Goal: Task Accomplishment & Management: Use online tool/utility

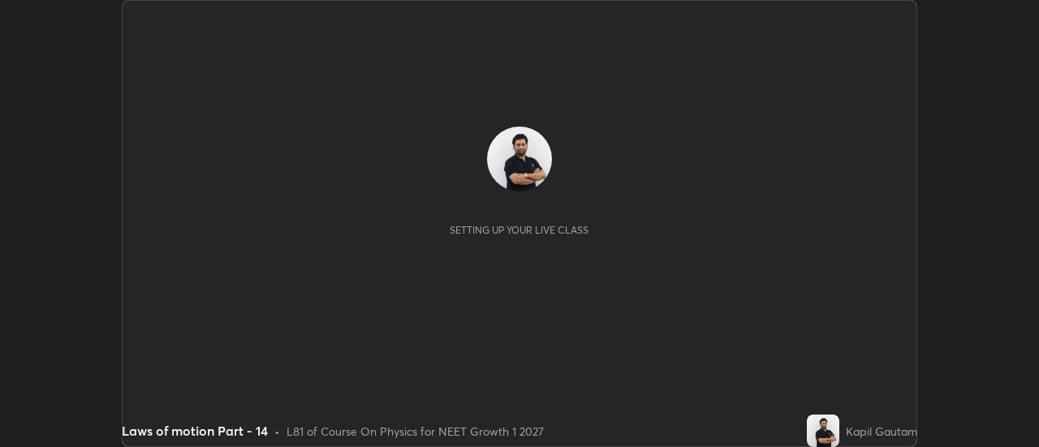
scroll to position [447, 1039]
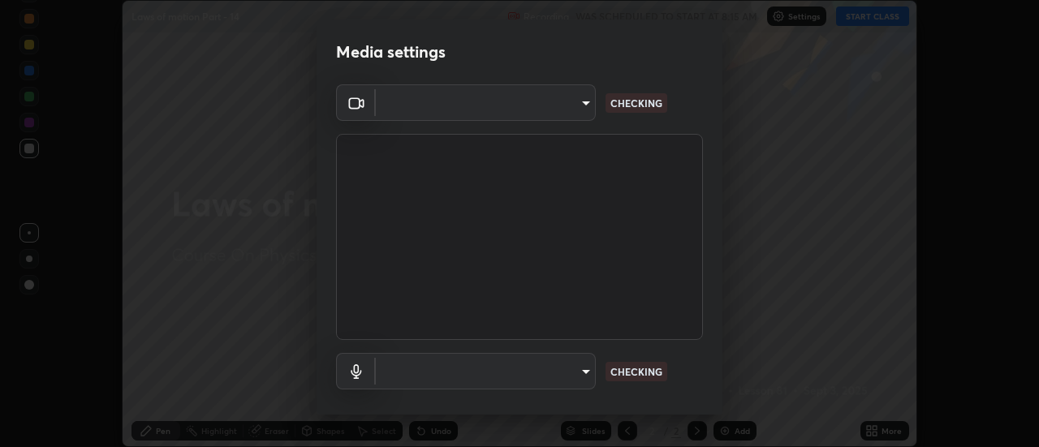
type input "f4ea8680b79eb92e15555447595460d1008e84c9b25948f1cd1a12945e44a0fe"
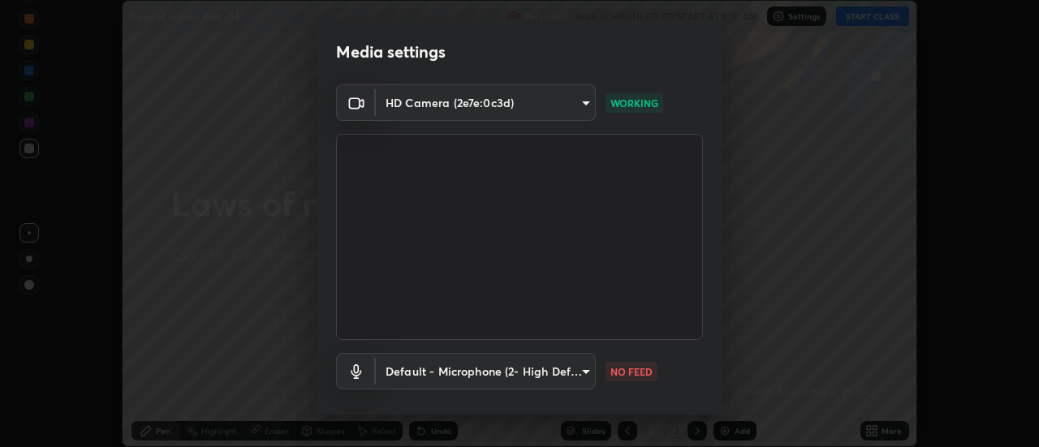
click at [566, 375] on body "Erase all Laws of motion Part - 14 Recording WAS SCHEDULED TO START AT 8:15 AM …" at bounding box center [519, 223] width 1039 height 447
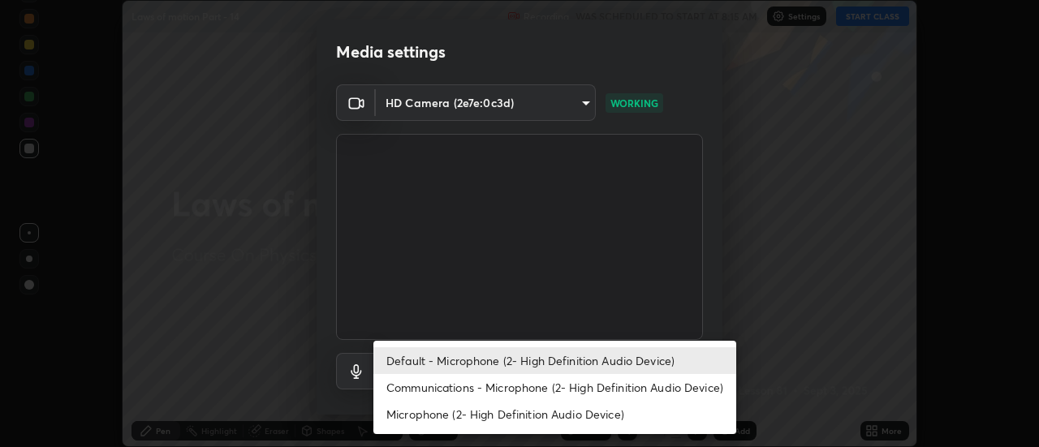
click at [549, 391] on li "Communications - Microphone (2- High Definition Audio Device)" at bounding box center [555, 387] width 363 height 27
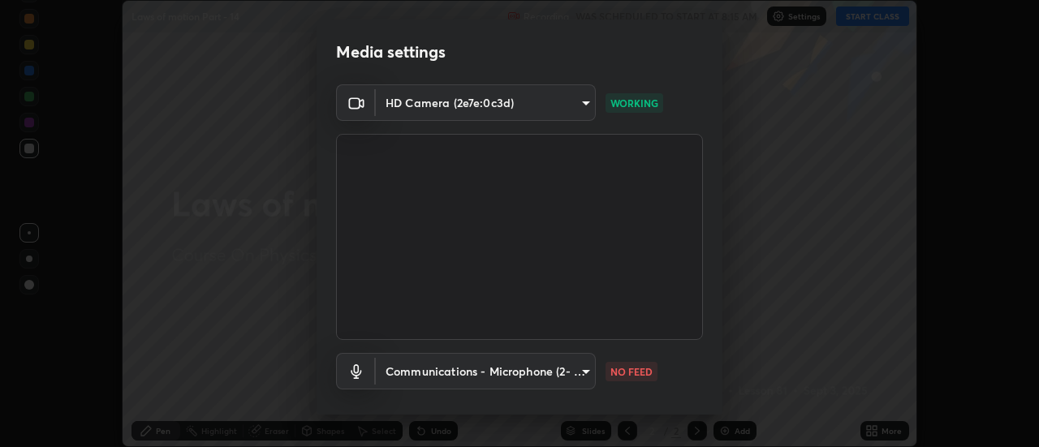
click at [534, 377] on body "Erase all Laws of motion Part - 14 Recording WAS SCHEDULED TO START AT 8:15 AM …" at bounding box center [519, 223] width 1039 height 447
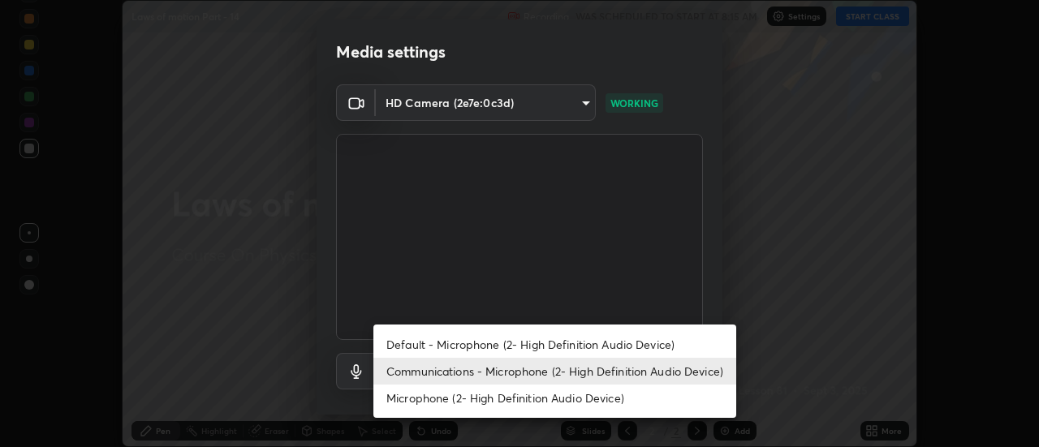
click at [514, 341] on li "Default - Microphone (2- High Definition Audio Device)" at bounding box center [555, 344] width 363 height 27
type input "default"
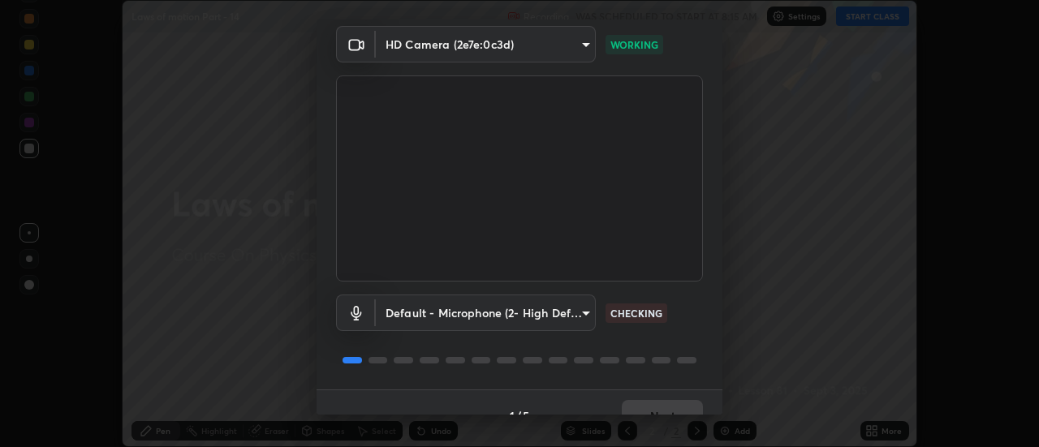
scroll to position [85, 0]
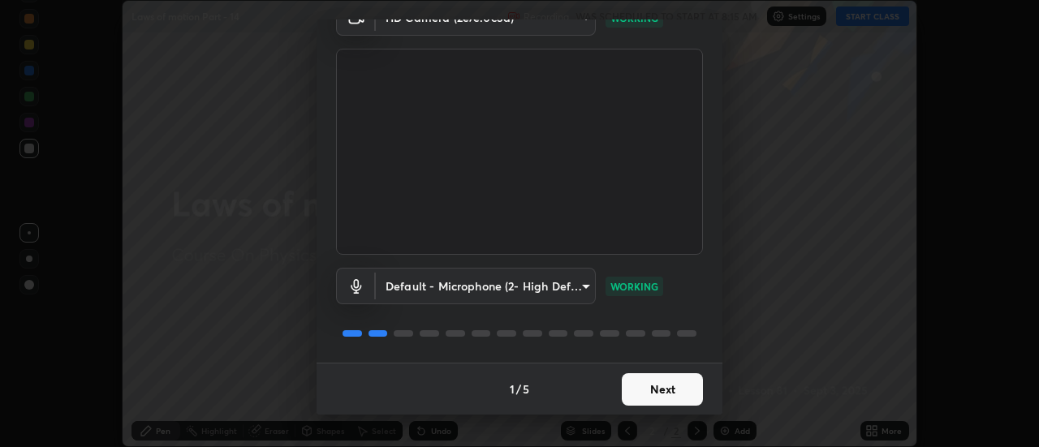
click at [656, 391] on button "Next" at bounding box center [662, 390] width 81 height 32
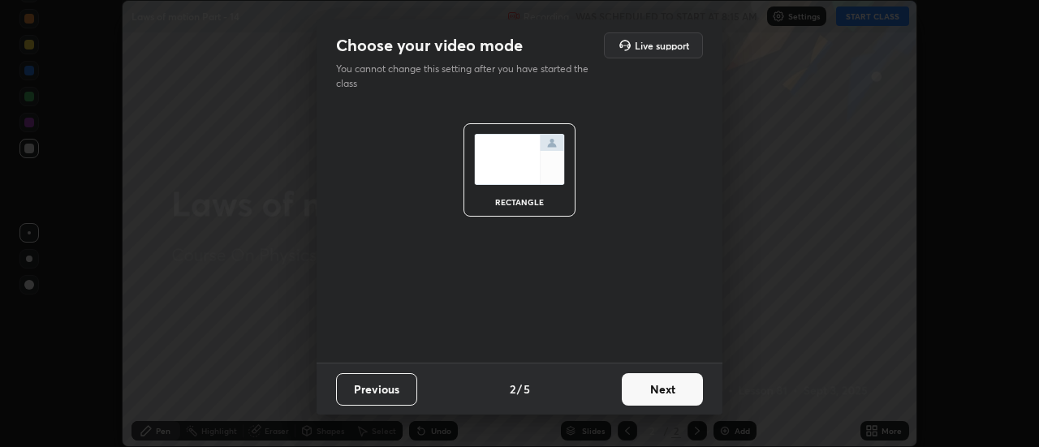
click at [658, 388] on button "Next" at bounding box center [662, 390] width 81 height 32
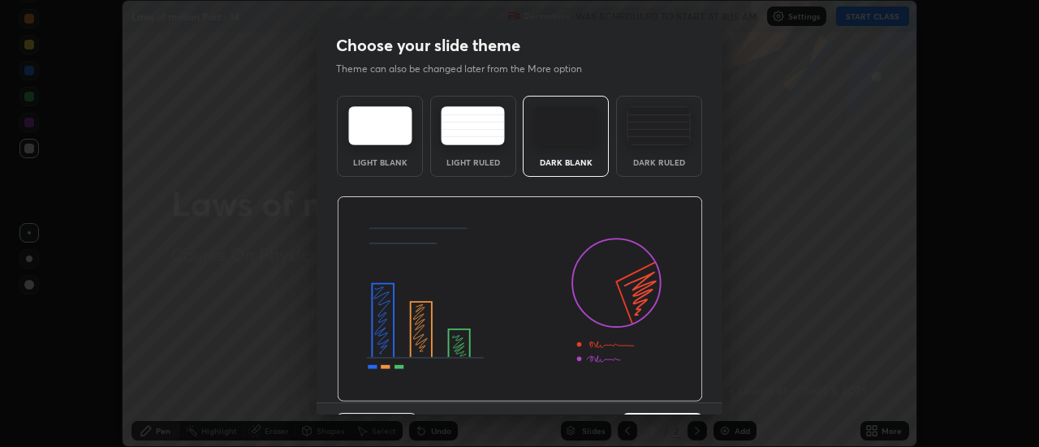
scroll to position [40, 0]
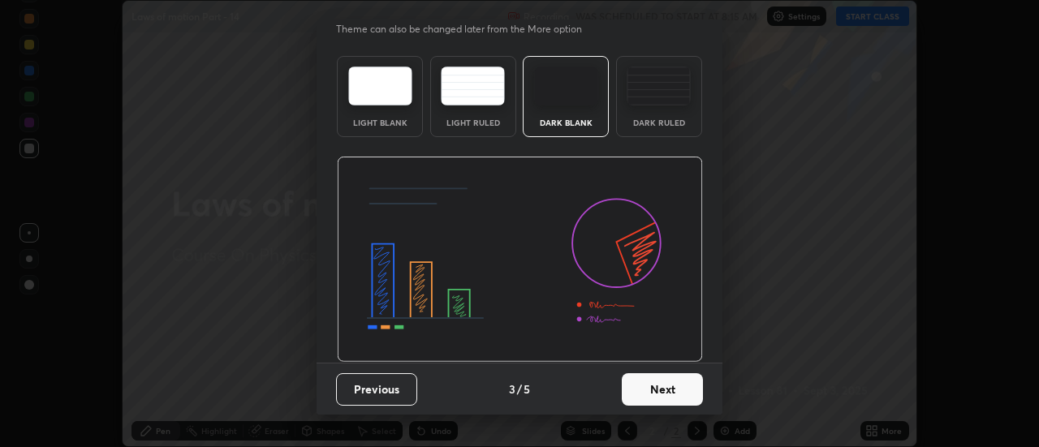
click at [676, 396] on button "Next" at bounding box center [662, 390] width 81 height 32
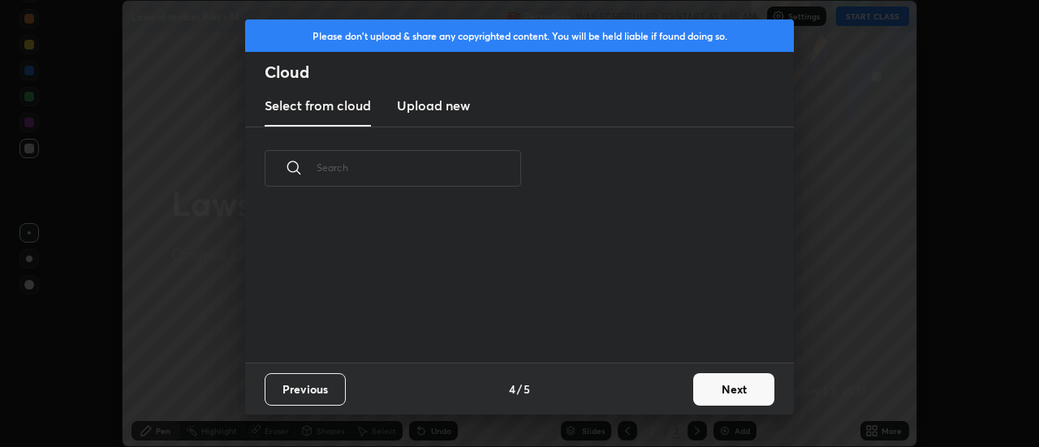
scroll to position [0, 0]
click at [724, 396] on button "Next" at bounding box center [734, 390] width 81 height 32
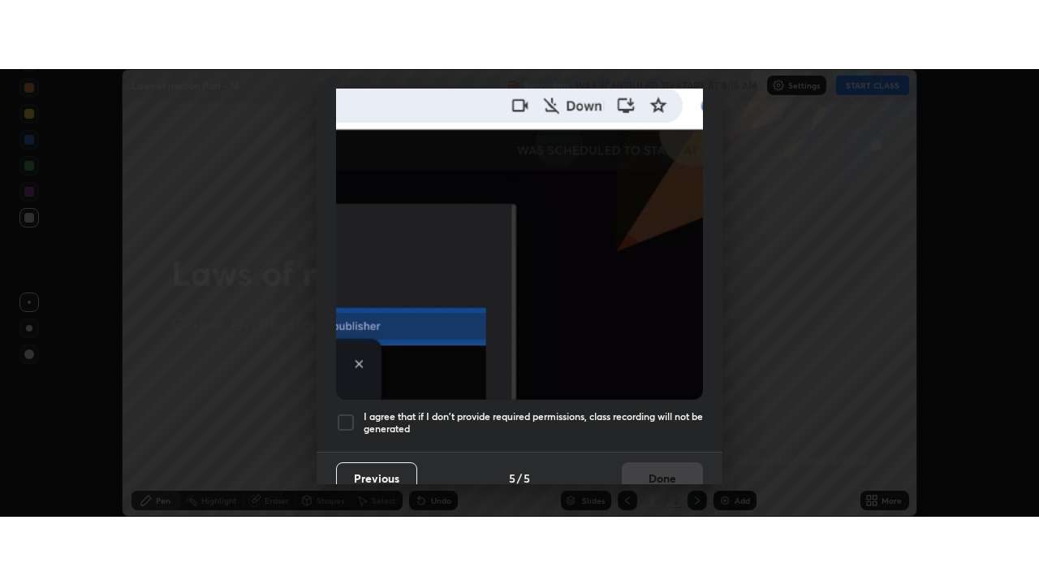
scroll to position [417, 0]
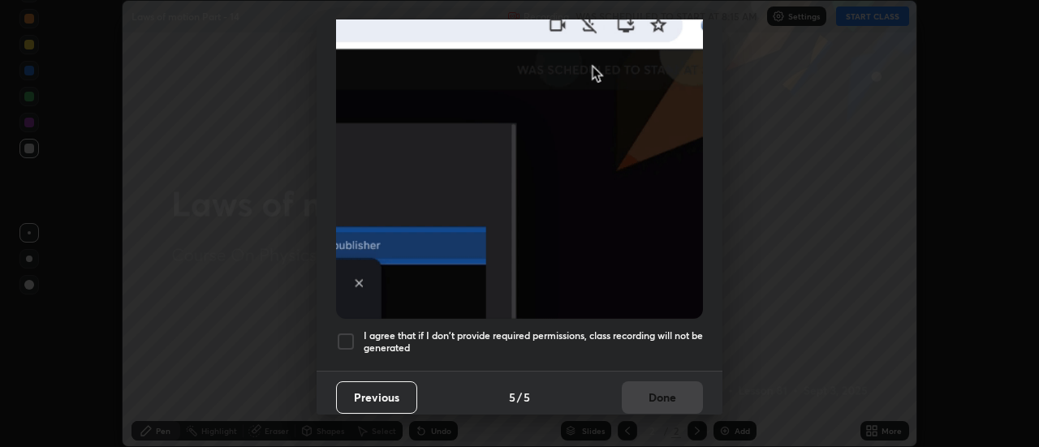
click at [348, 338] on div at bounding box center [345, 341] width 19 height 19
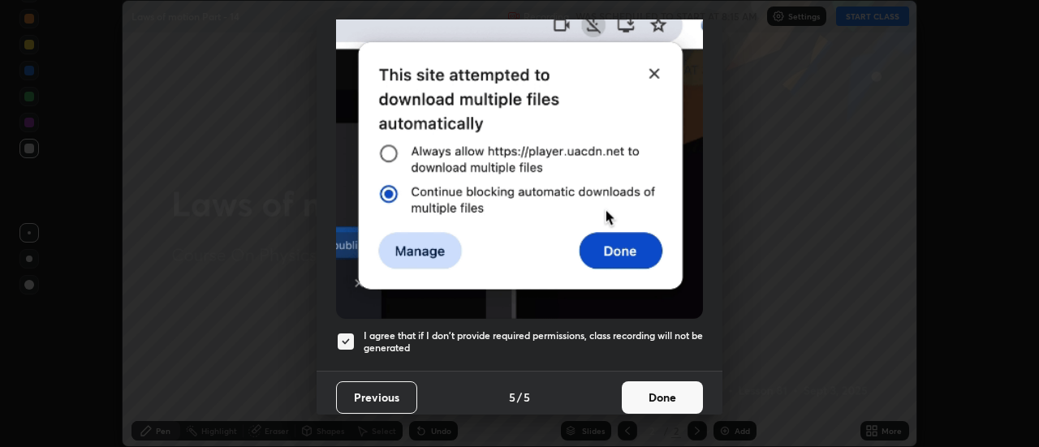
click at [649, 391] on button "Done" at bounding box center [662, 398] width 81 height 32
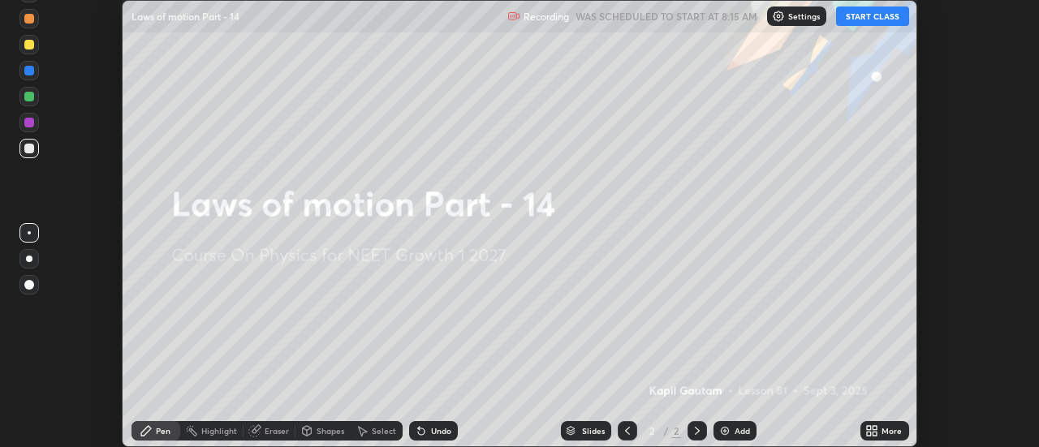
click at [875, 434] on icon at bounding box center [876, 434] width 4 height 4
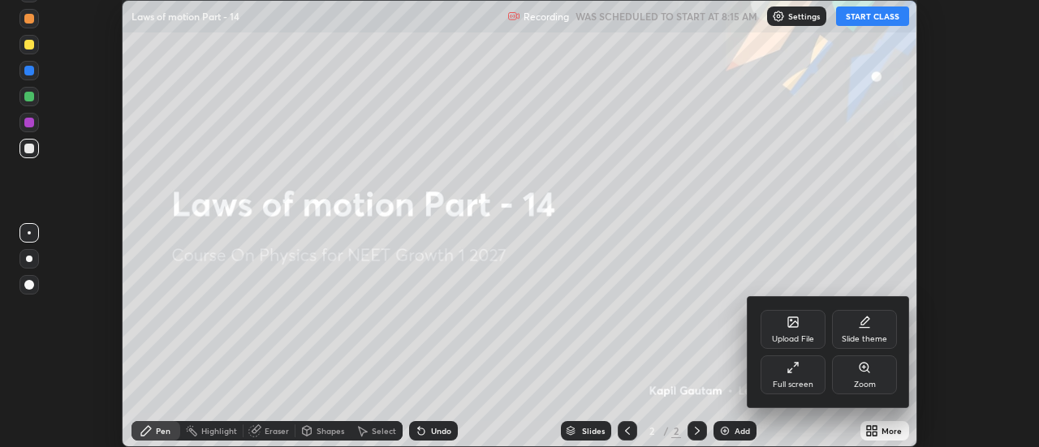
click at [797, 381] on div "Full screen" at bounding box center [793, 385] width 41 height 8
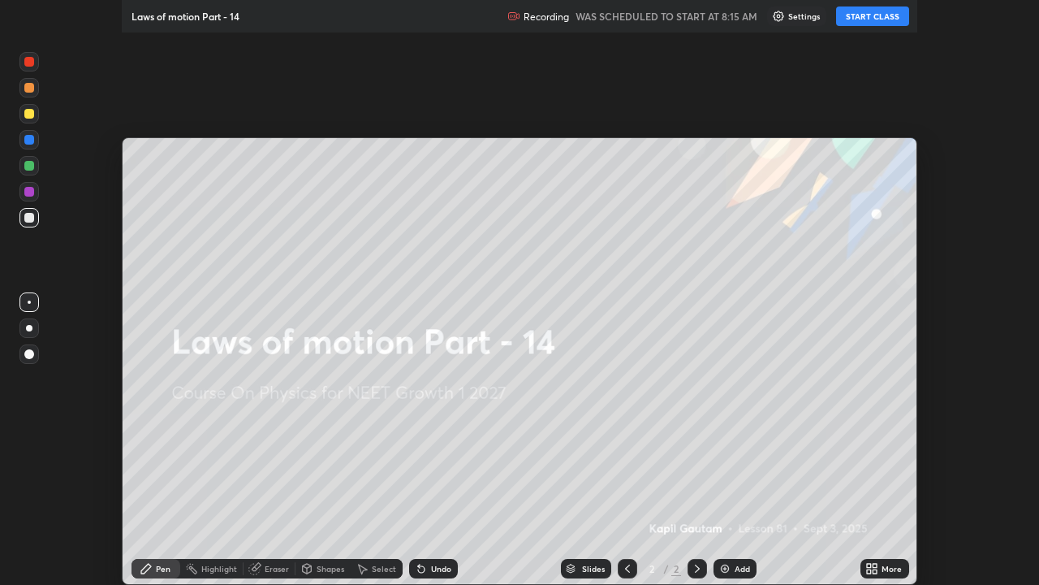
scroll to position [585, 1039]
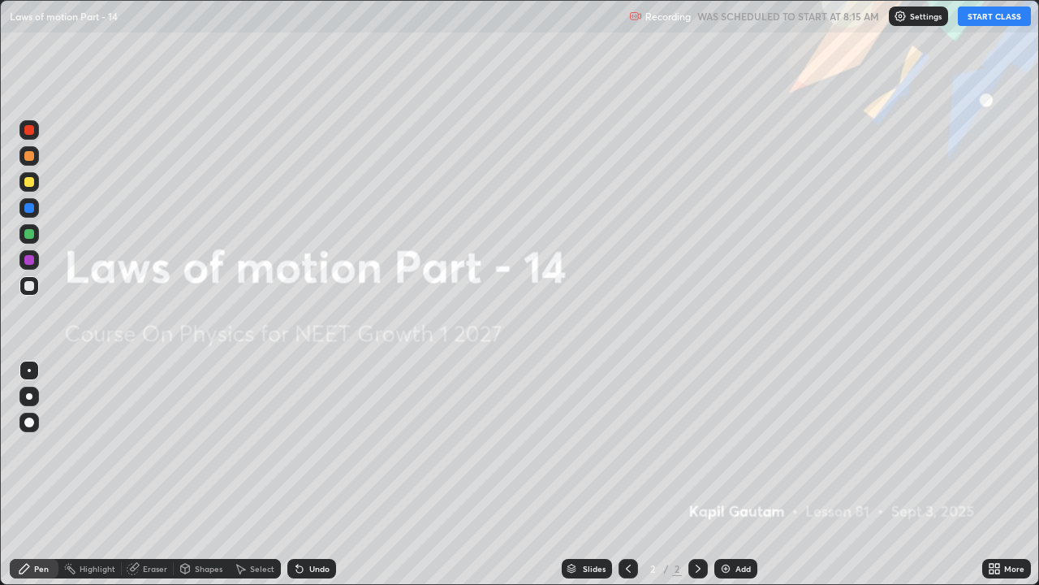
click at [733, 447] on div "Add" at bounding box center [736, 568] width 43 height 19
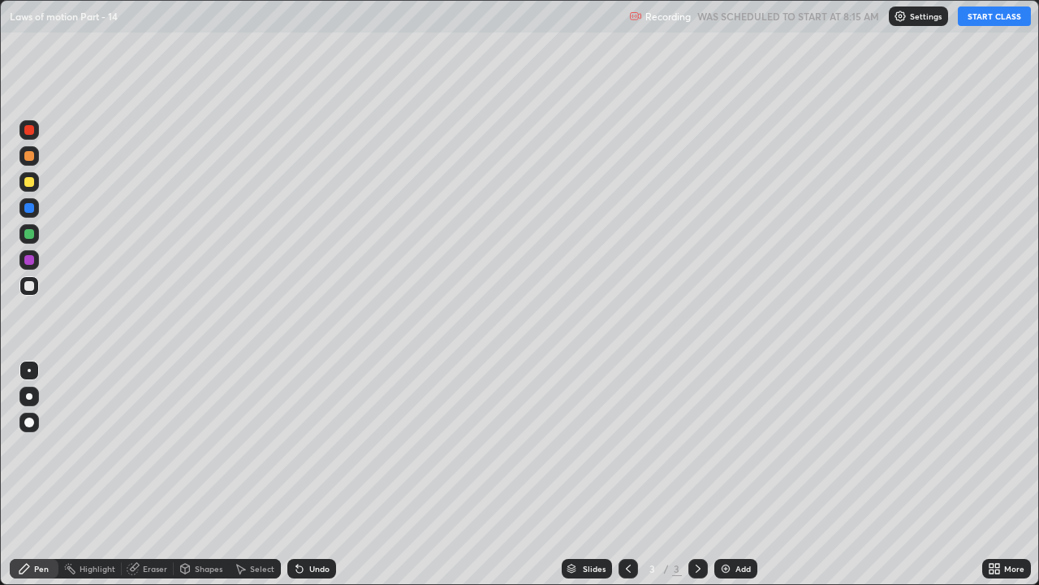
click at [992, 19] on button "START CLASS" at bounding box center [994, 15] width 73 height 19
click at [29, 396] on div at bounding box center [29, 396] width 6 height 6
click at [741, 447] on div "Add" at bounding box center [743, 568] width 15 height 8
click at [32, 183] on div at bounding box center [29, 182] width 10 height 10
click at [742, 447] on div "Add" at bounding box center [743, 568] width 15 height 8
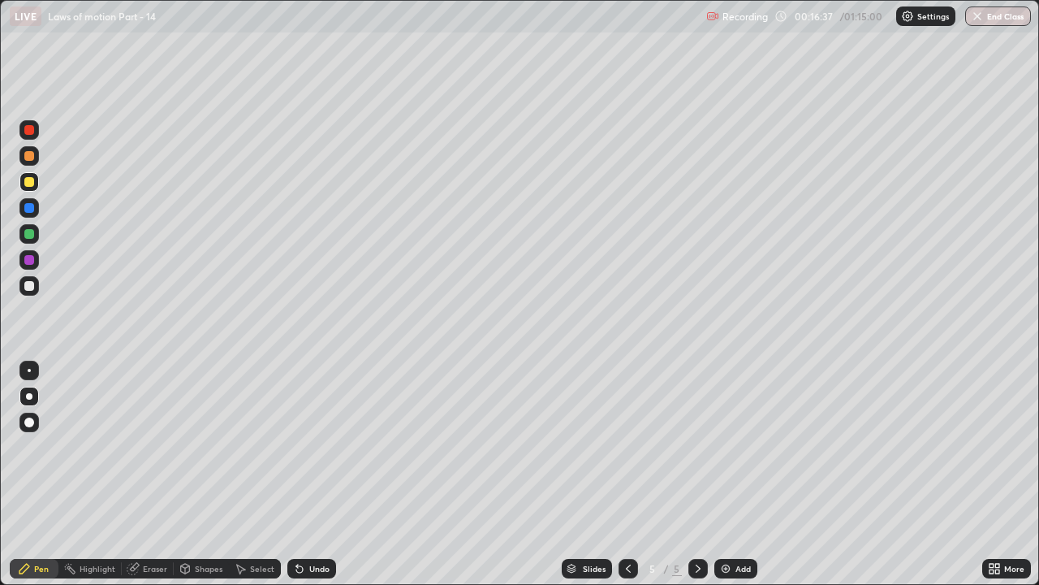
click at [28, 287] on div at bounding box center [29, 286] width 10 height 10
click at [743, 447] on div "Add" at bounding box center [743, 568] width 15 height 8
click at [31, 185] on div at bounding box center [29, 182] width 10 height 10
click at [740, 447] on div "Add" at bounding box center [743, 568] width 15 height 8
click at [315, 447] on div "Undo" at bounding box center [319, 568] width 20 height 8
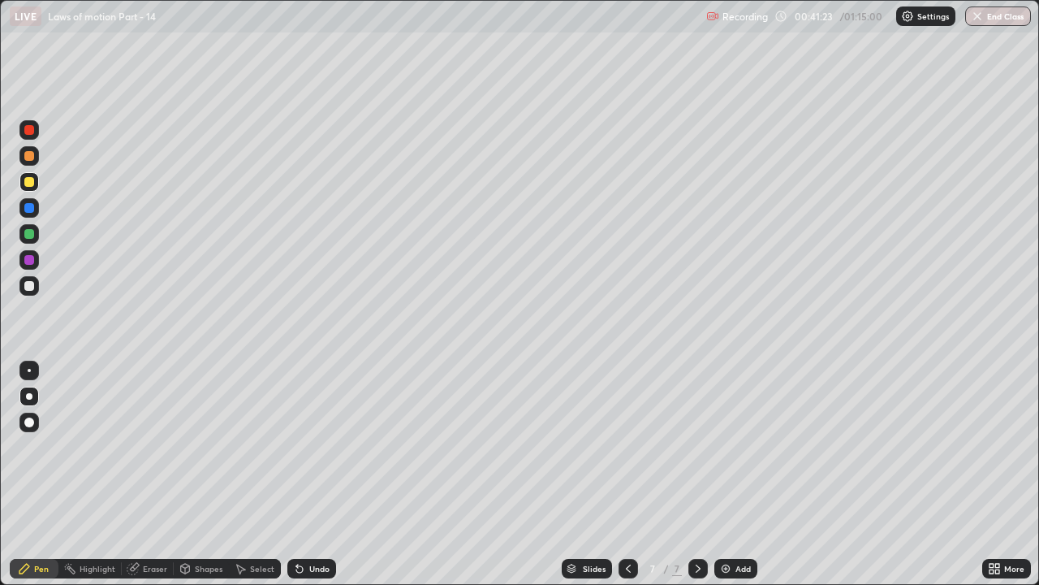
click at [32, 236] on div at bounding box center [29, 234] width 10 height 10
click at [728, 447] on img at bounding box center [726, 568] width 13 height 13
click at [29, 184] on div at bounding box center [29, 182] width 10 height 10
click at [736, 447] on div "Add" at bounding box center [743, 568] width 15 height 8
click at [36, 286] on div at bounding box center [28, 285] width 19 height 19
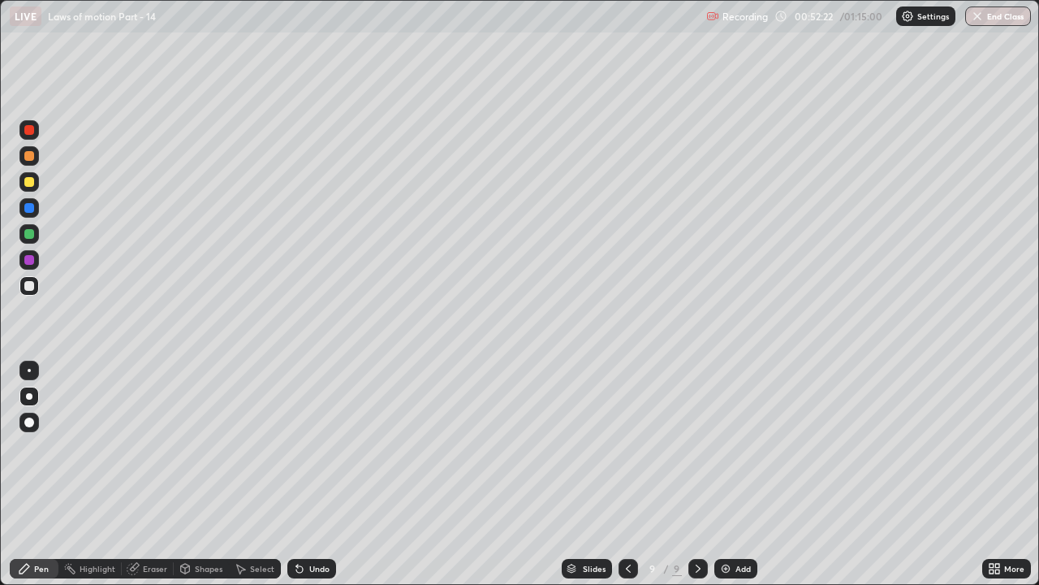
click at [741, 447] on div "Add" at bounding box center [743, 568] width 15 height 8
click at [729, 447] on img at bounding box center [726, 568] width 13 height 13
click at [730, 447] on img at bounding box center [726, 568] width 13 height 13
click at [739, 447] on div "Add" at bounding box center [743, 568] width 15 height 8
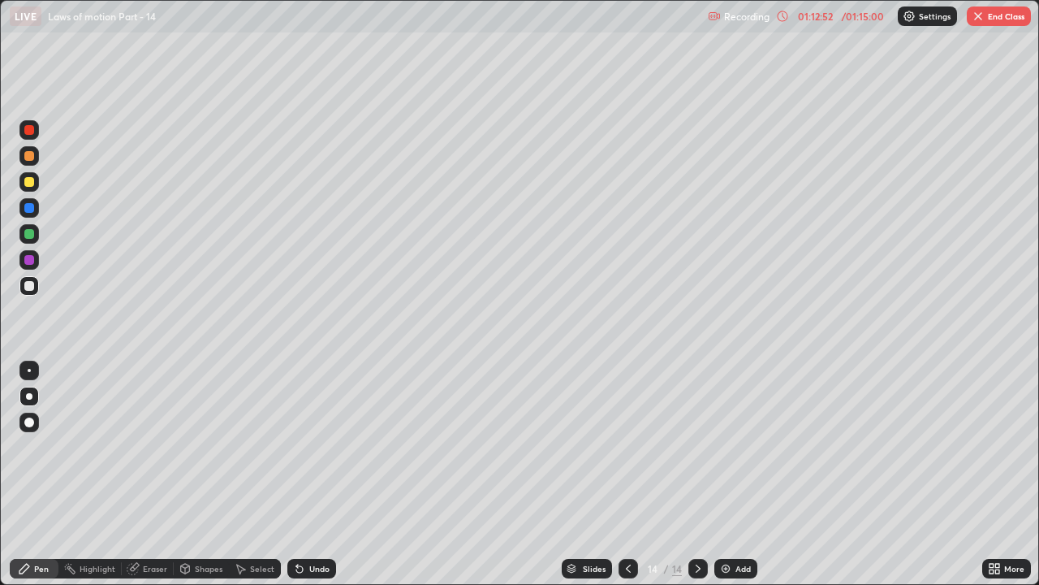
click at [32, 237] on div at bounding box center [29, 234] width 10 height 10
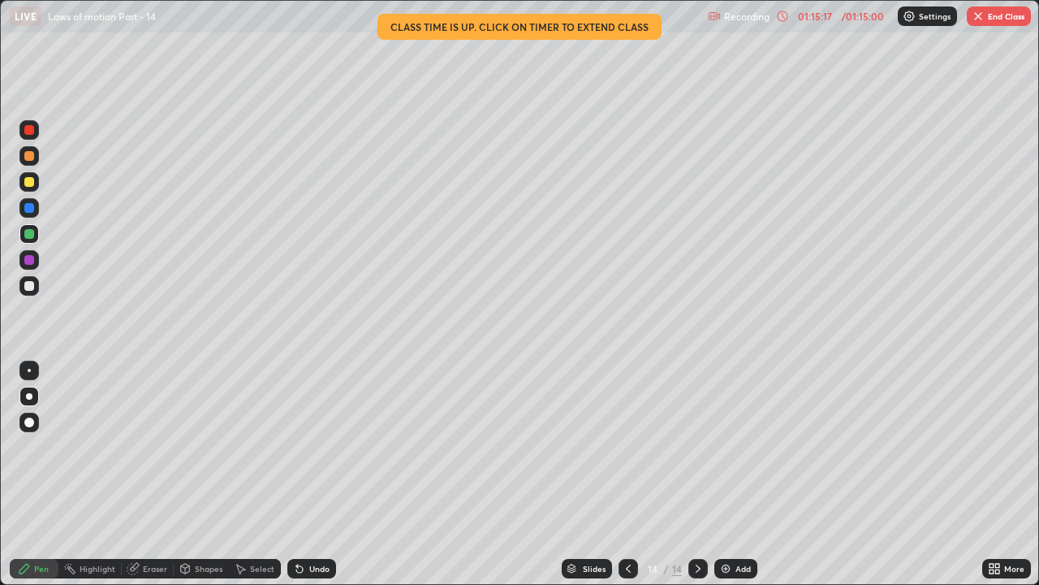
click at [996, 18] on button "End Class" at bounding box center [999, 15] width 64 height 19
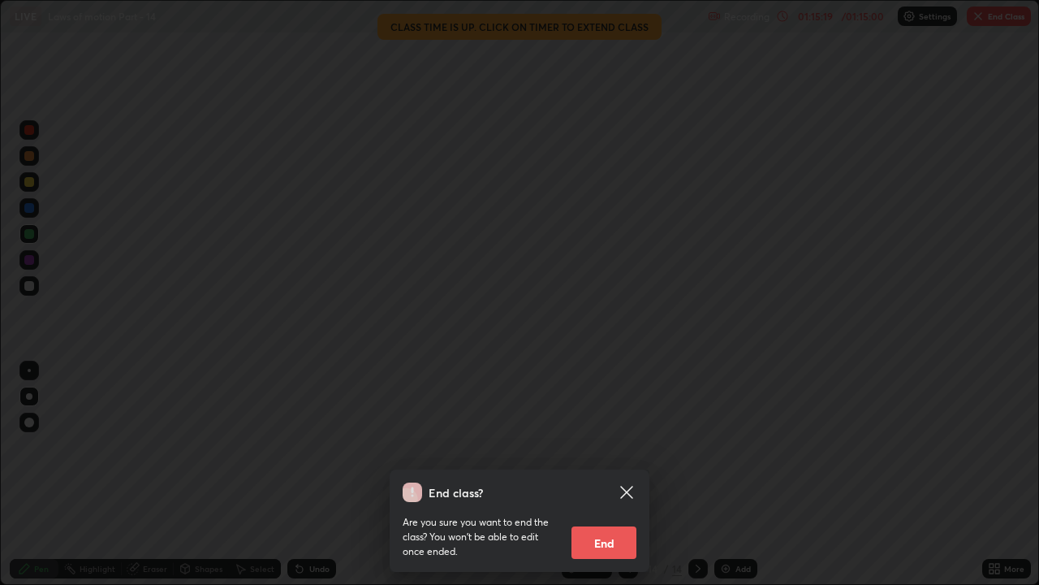
click at [602, 447] on button "End" at bounding box center [604, 542] width 65 height 32
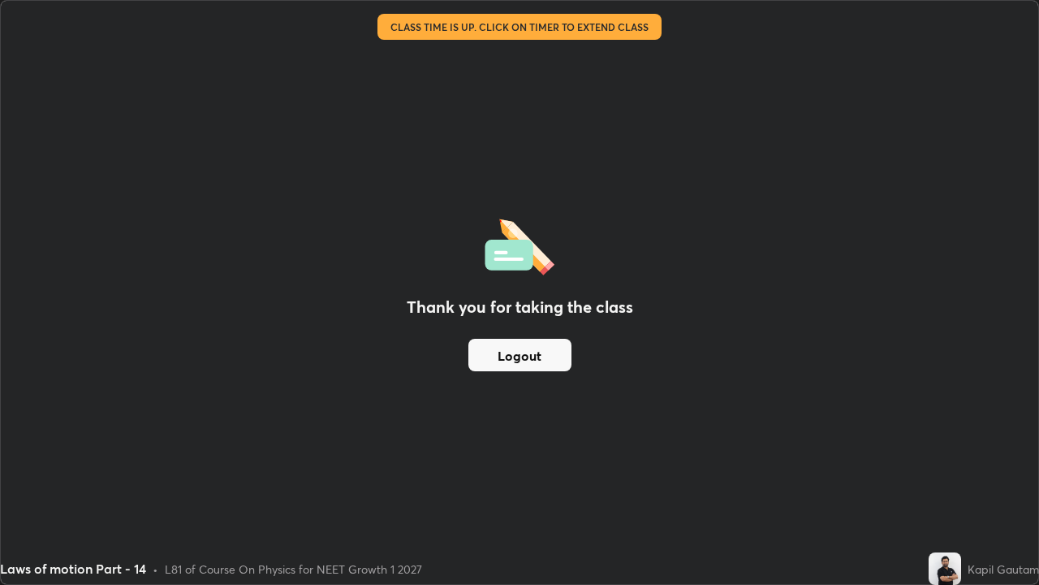
click at [537, 353] on button "Logout" at bounding box center [520, 355] width 103 height 32
